Goal: Transaction & Acquisition: Book appointment/travel/reservation

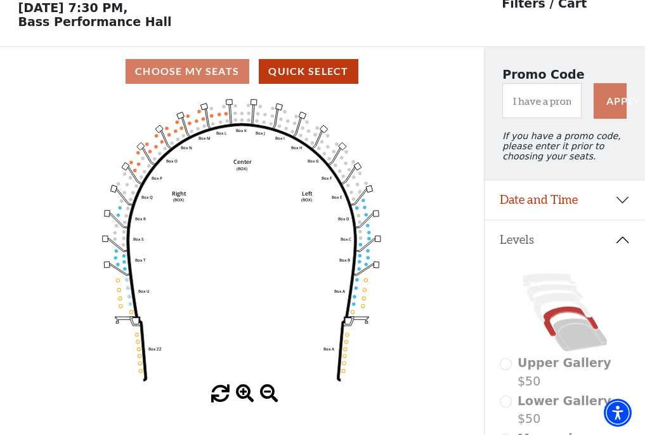
scroll to position [59, 0]
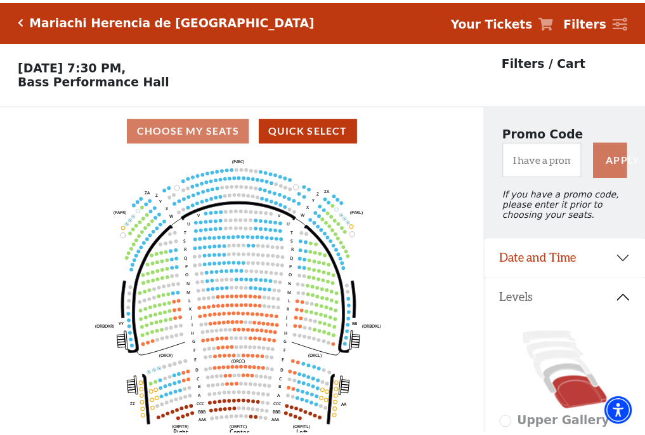
scroll to position [59, 0]
